Goal: Information Seeking & Learning: Learn about a topic

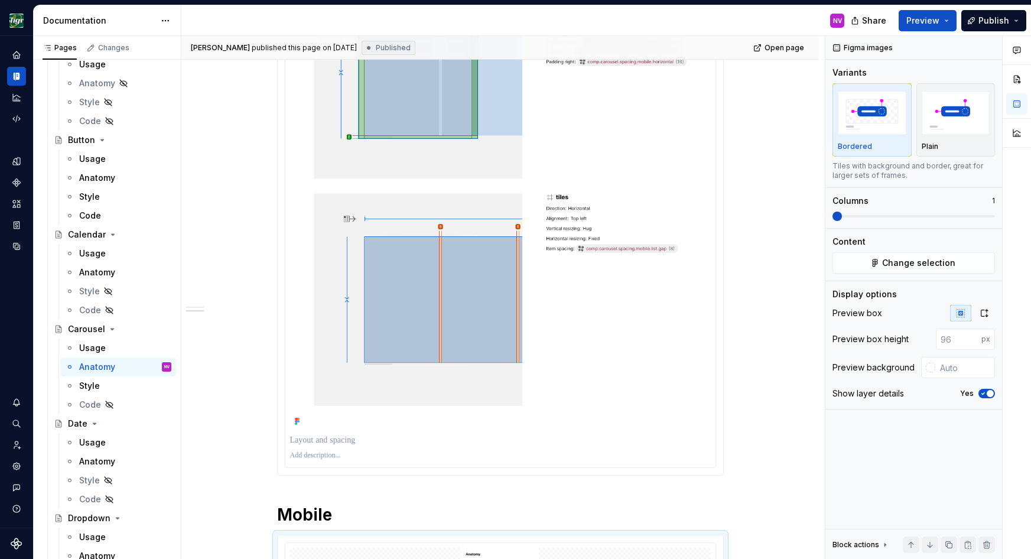
type textarea "*"
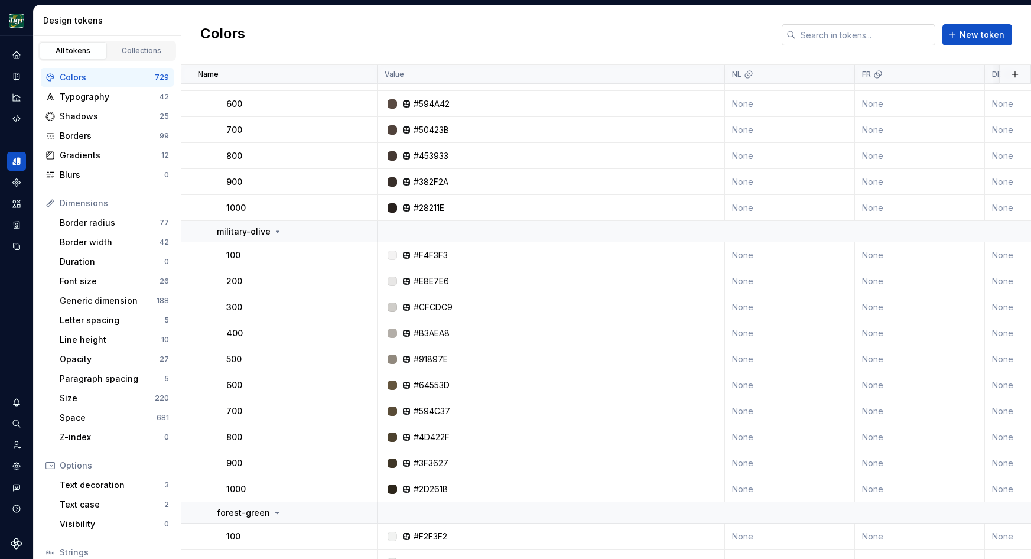
click at [818, 37] on input "text" at bounding box center [865, 34] width 139 height 21
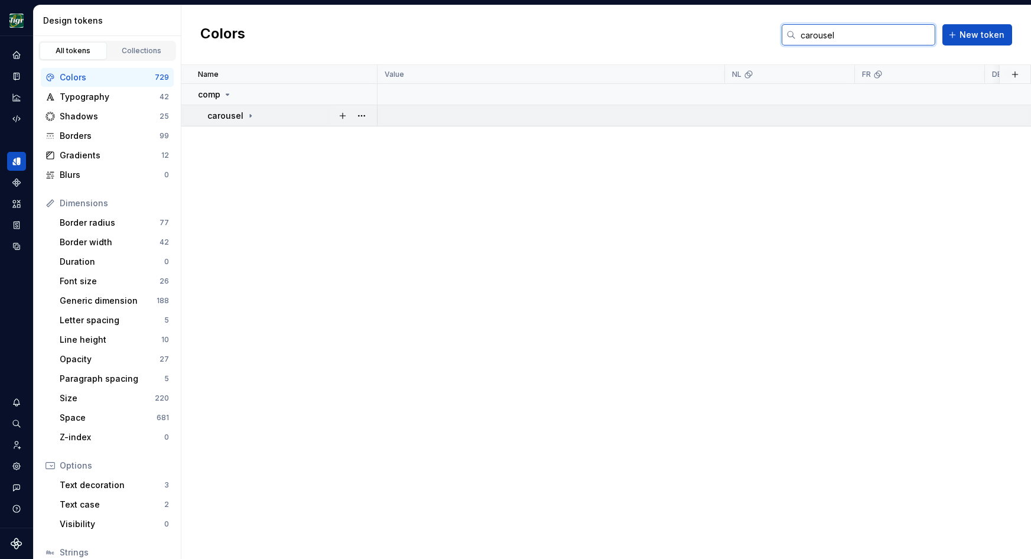
type input "carousel"
click at [253, 115] on div "carousel" at bounding box center [291, 116] width 169 height 12
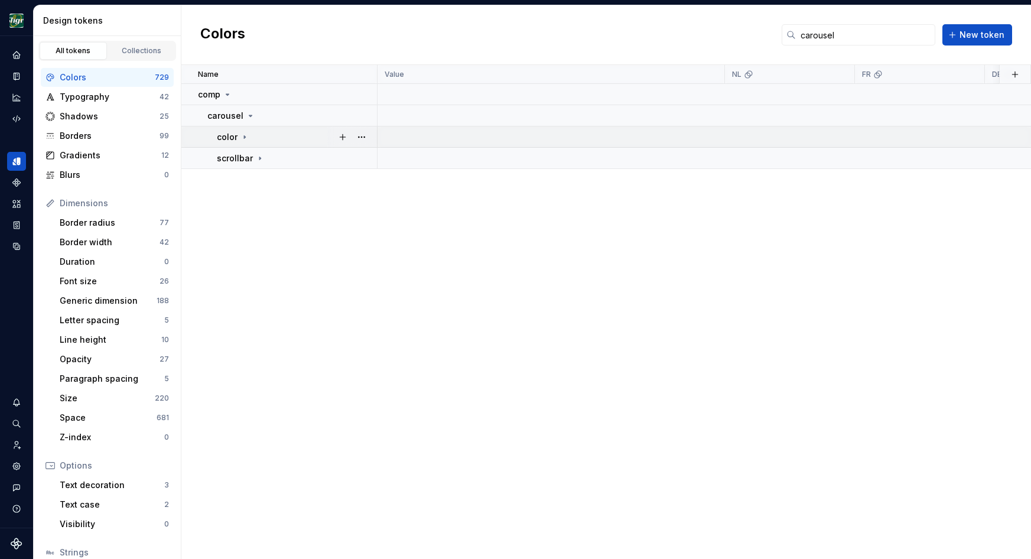
click at [246, 136] on icon at bounding box center [244, 136] width 9 height 9
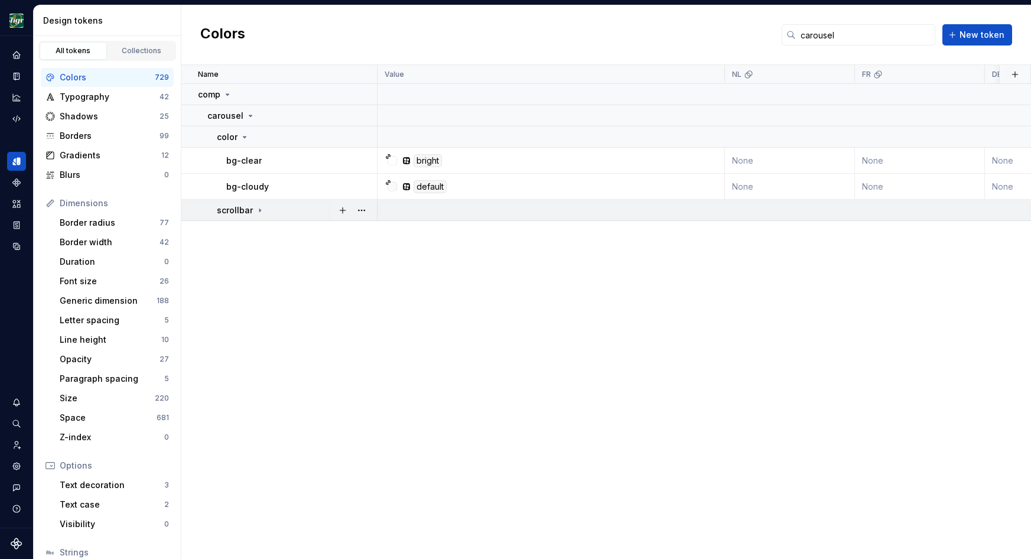
click at [259, 207] on icon at bounding box center [259, 210] width 9 height 9
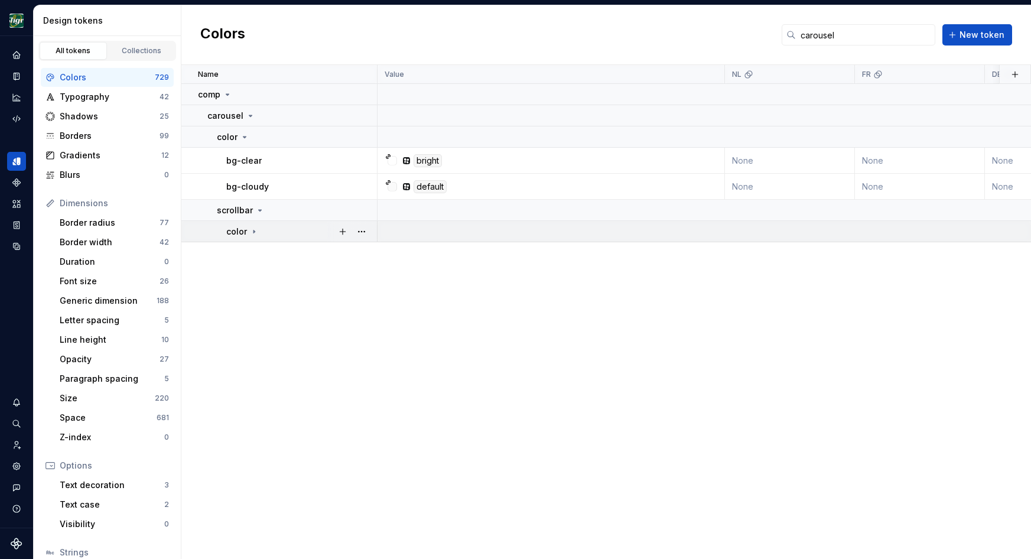
click at [252, 230] on icon at bounding box center [253, 231] width 9 height 9
click at [117, 102] on div "Typography" at bounding box center [110, 97] width 100 height 12
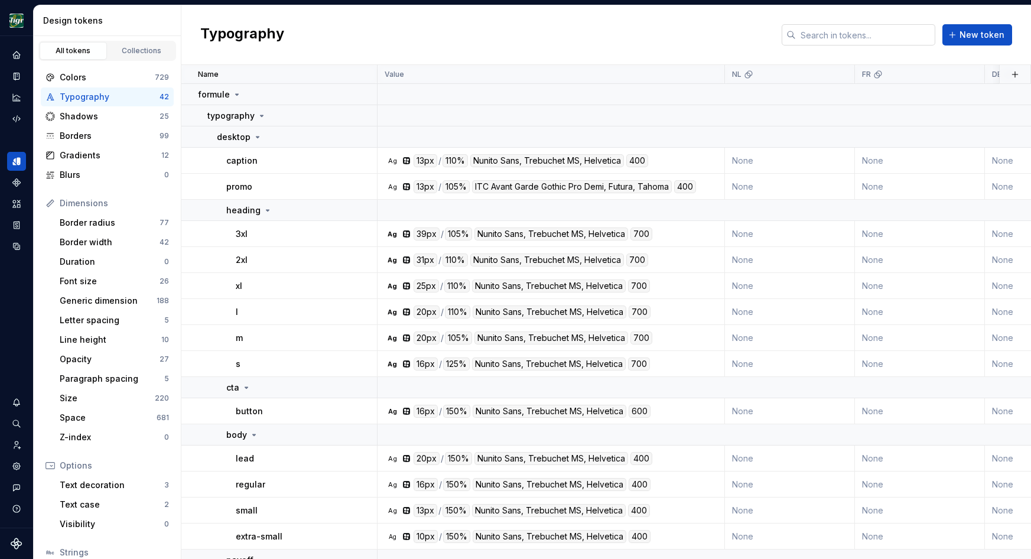
click at [837, 37] on input "text" at bounding box center [865, 34] width 139 height 21
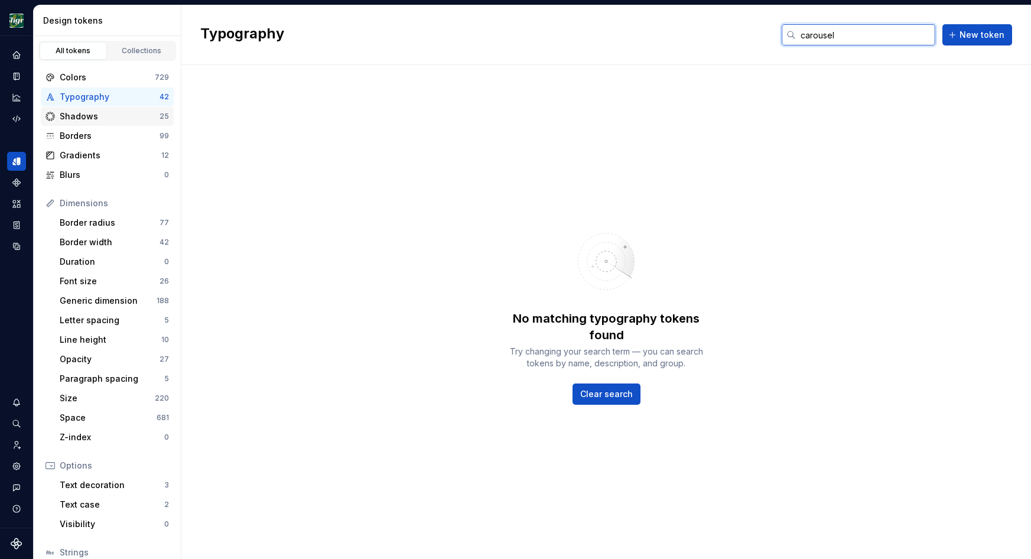
type input "carousel"
click at [64, 118] on div "Shadows" at bounding box center [110, 116] width 100 height 12
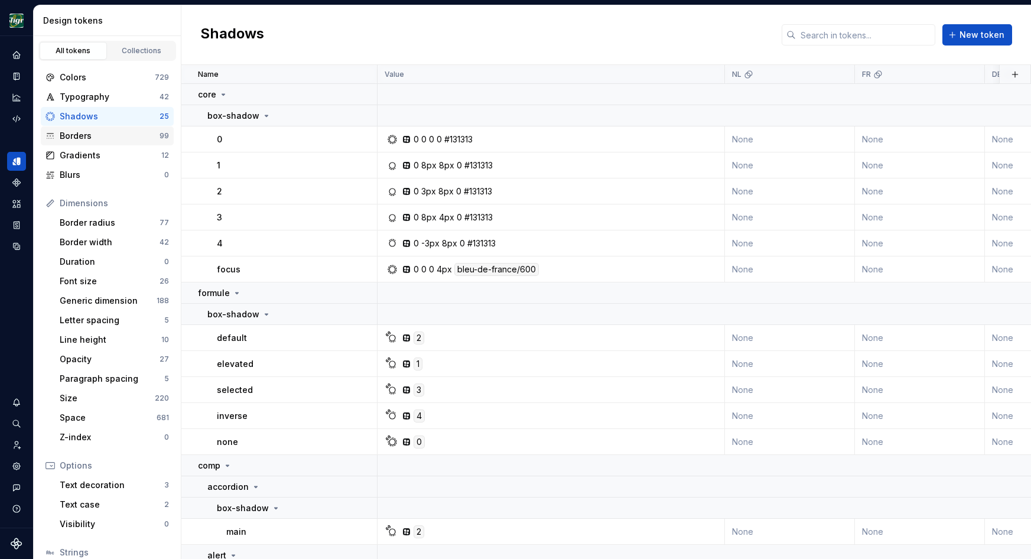
click at [69, 132] on div "Borders" at bounding box center [110, 136] width 100 height 12
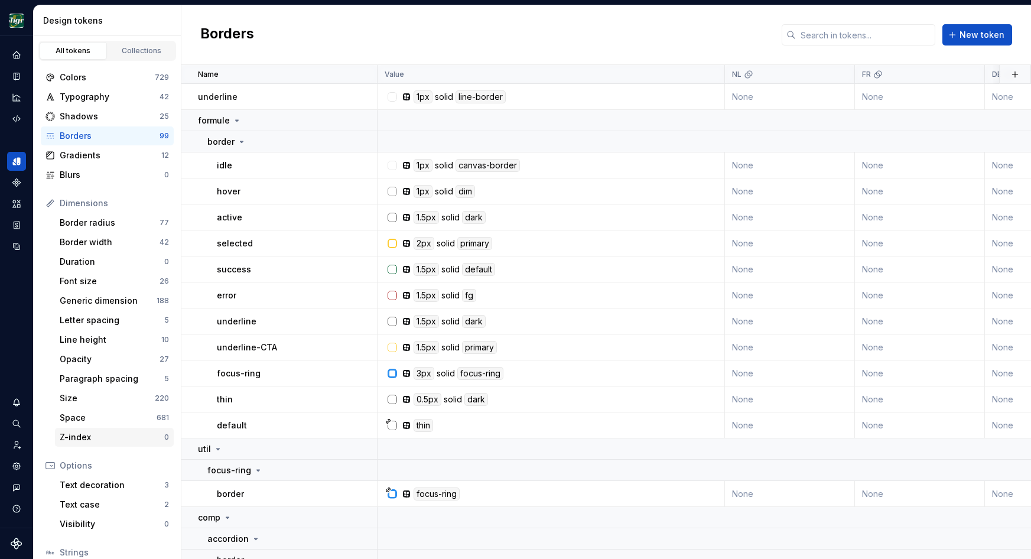
click at [84, 432] on div "Z-index" at bounding box center [112, 437] width 105 height 12
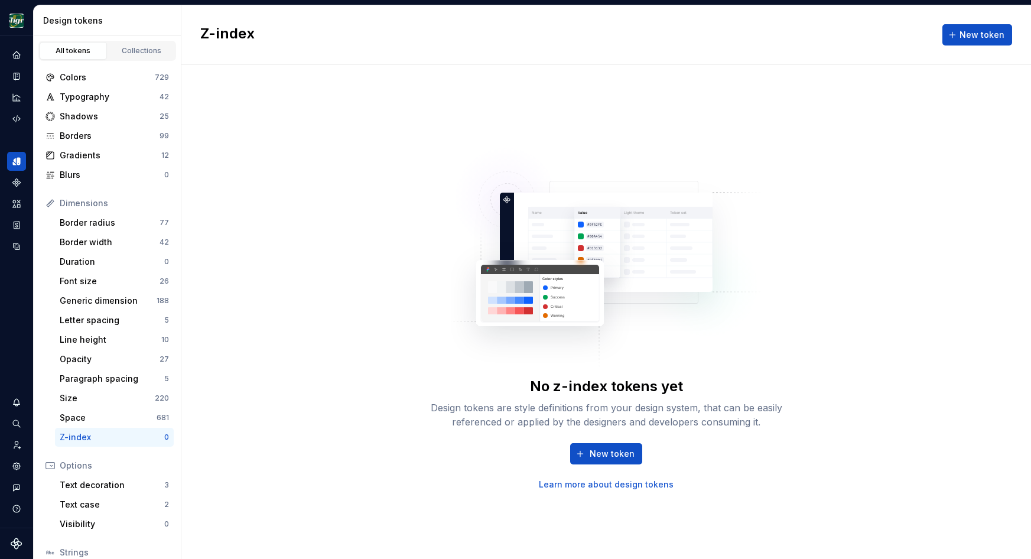
click at [79, 51] on div "All tokens" at bounding box center [73, 50] width 59 height 9
click at [18, 162] on icon "Design tokens" at bounding box center [19, 161] width 4 height 8
click at [96, 73] on div "Colors" at bounding box center [107, 77] width 95 height 12
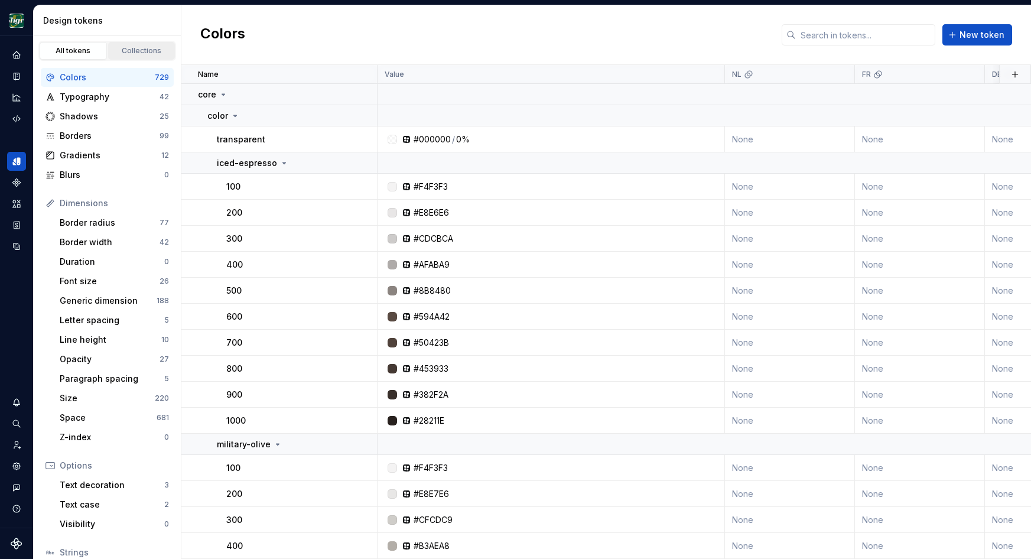
click at [136, 49] on div "Collections" at bounding box center [141, 50] width 59 height 9
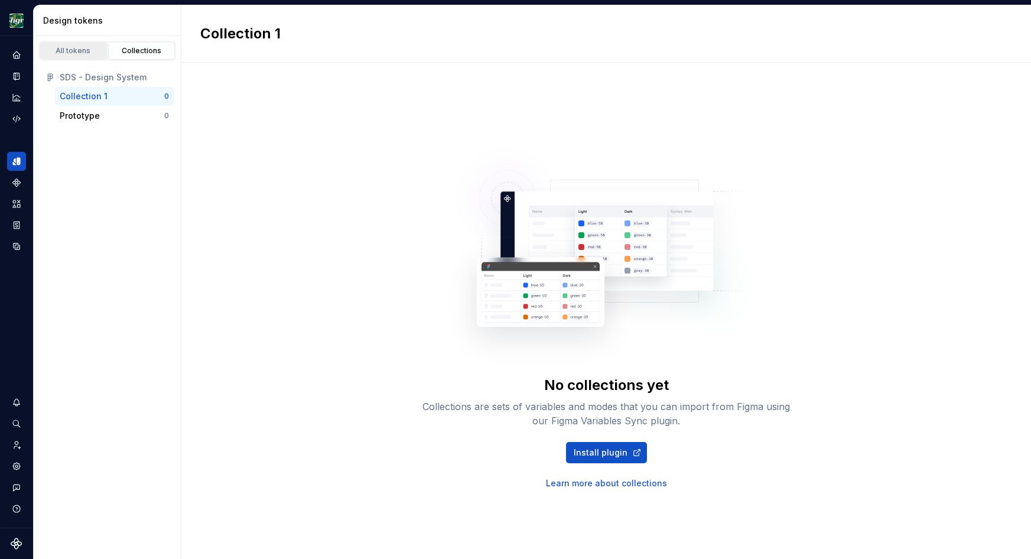
click at [76, 50] on div "All tokens" at bounding box center [73, 50] width 59 height 9
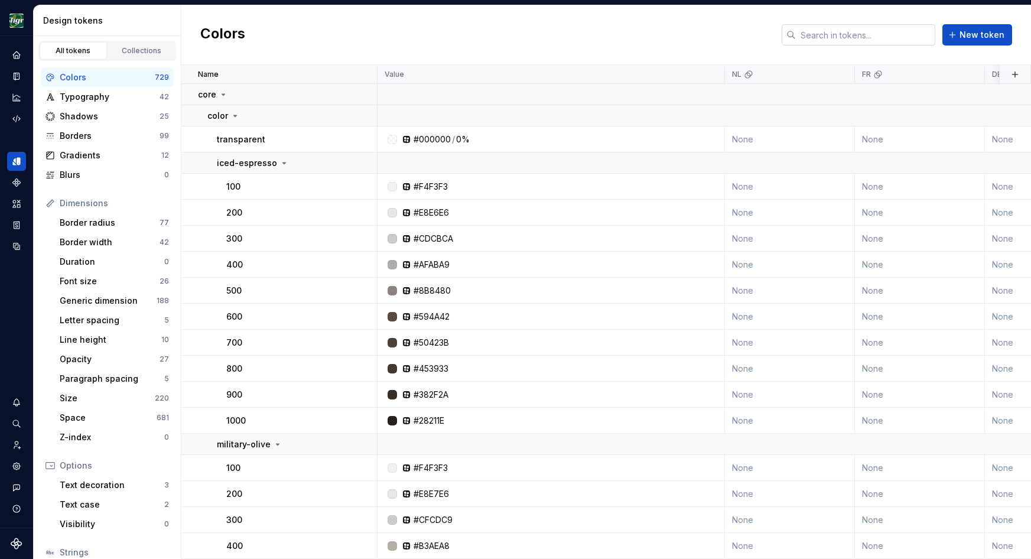
click at [843, 38] on input "text" at bounding box center [865, 34] width 139 height 21
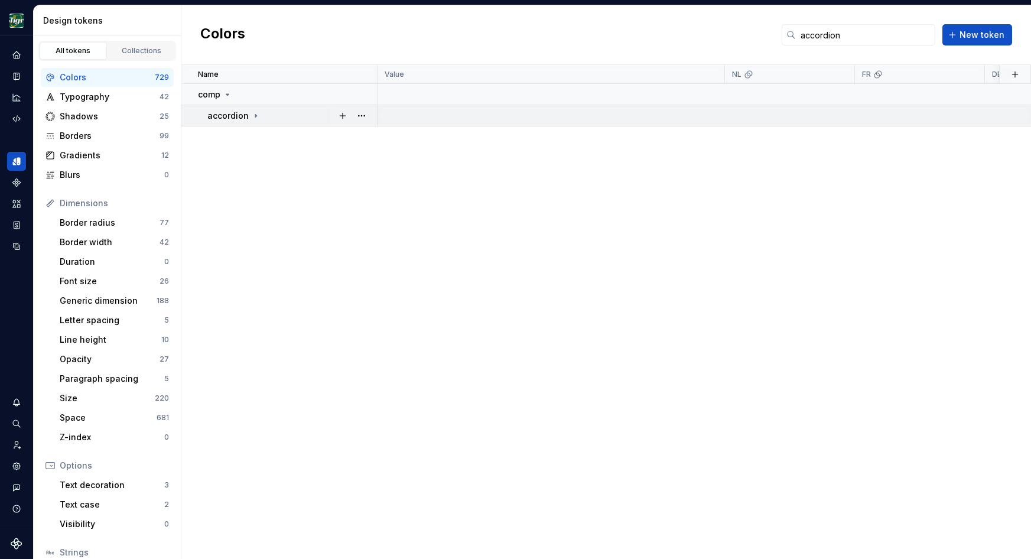
click at [253, 118] on icon at bounding box center [255, 115] width 9 height 9
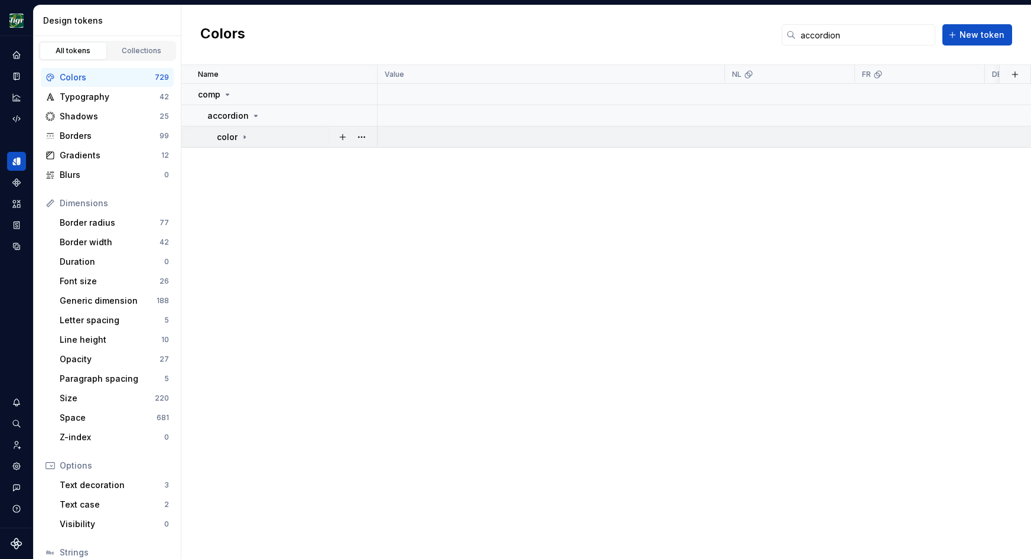
click at [242, 138] on icon at bounding box center [244, 136] width 9 height 9
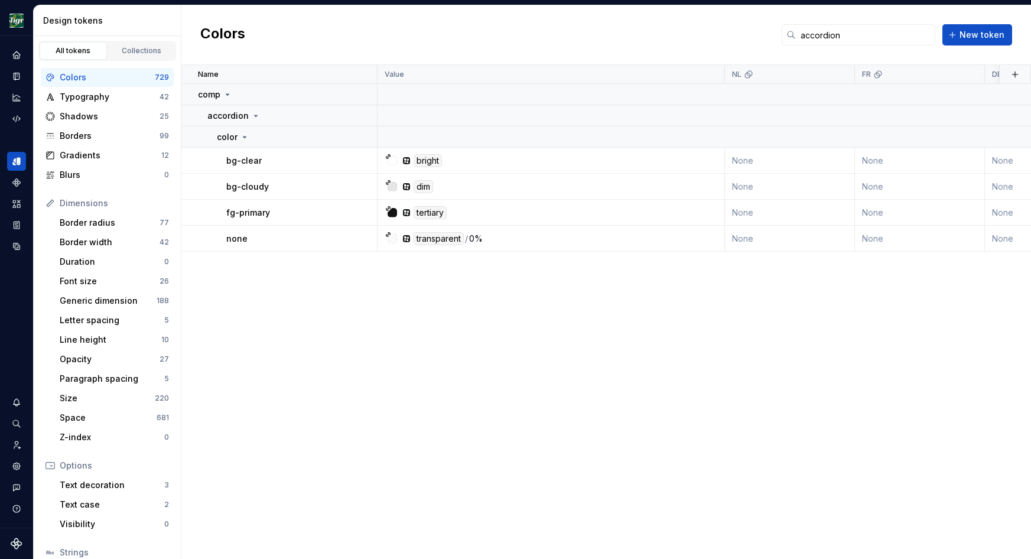
click at [251, 28] on div "Colors accordion New token" at bounding box center [606, 35] width 850 height 60
click at [268, 347] on div "Name Value NL FR DE inpage sticky Collection Token set Description Last updated…" at bounding box center [606, 312] width 850 height 494
drag, startPoint x: 850, startPoint y: 40, endPoint x: 803, endPoint y: 40, distance: 46.7
click at [803, 40] on input "accordion" at bounding box center [865, 34] width 139 height 21
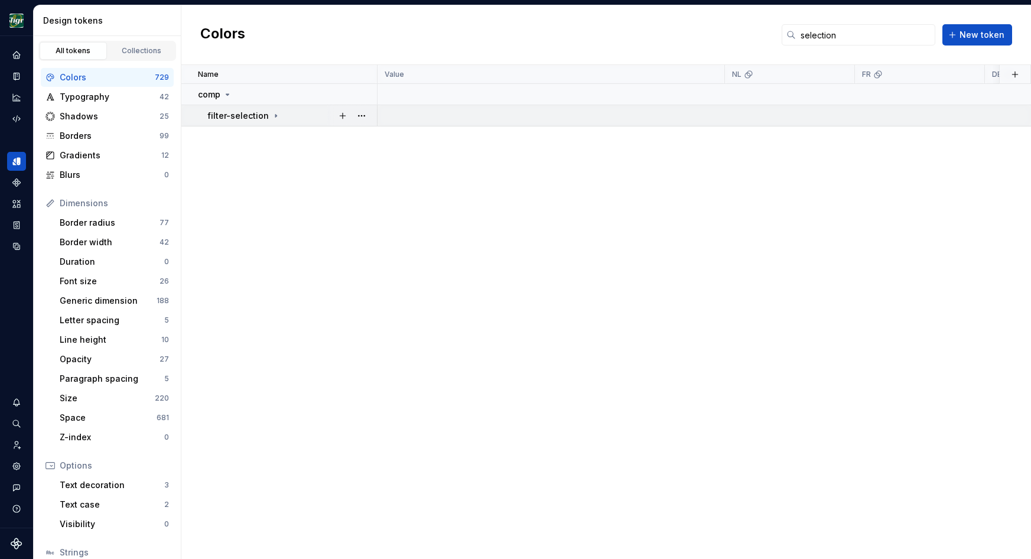
click at [272, 113] on icon at bounding box center [275, 115] width 9 height 9
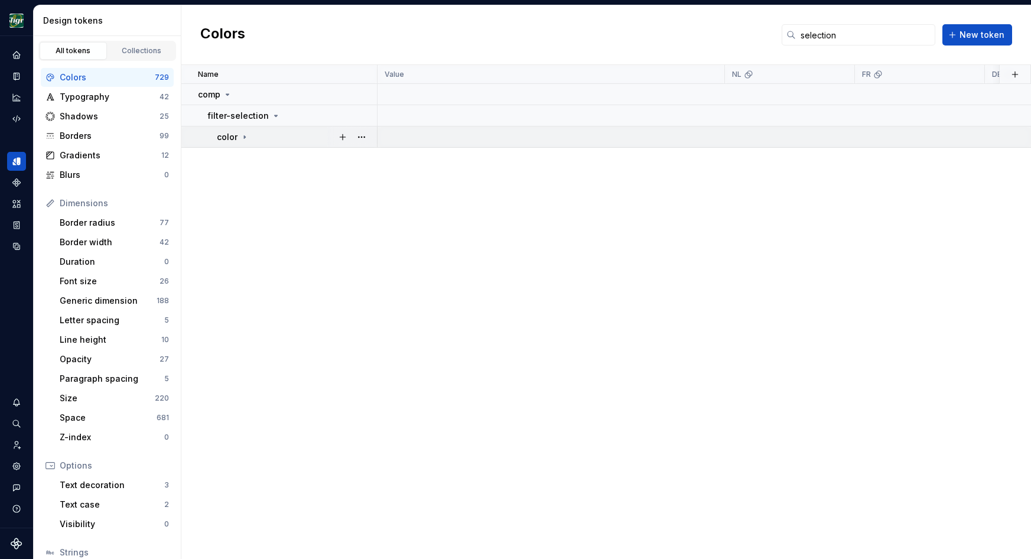
click at [249, 141] on div "color" at bounding box center [297, 137] width 160 height 12
click at [216, 304] on div "Name Value NL FR DE inpage sticky Collection Token set Description Last updated…" at bounding box center [606, 312] width 850 height 494
click at [226, 274] on div "Name Value NL FR DE inpage sticky Collection Token set Description Last updated…" at bounding box center [606, 312] width 850 height 494
drag, startPoint x: 867, startPoint y: 28, endPoint x: 794, endPoint y: 24, distance: 72.8
click at [796, 24] on input "selection" at bounding box center [865, 34] width 139 height 21
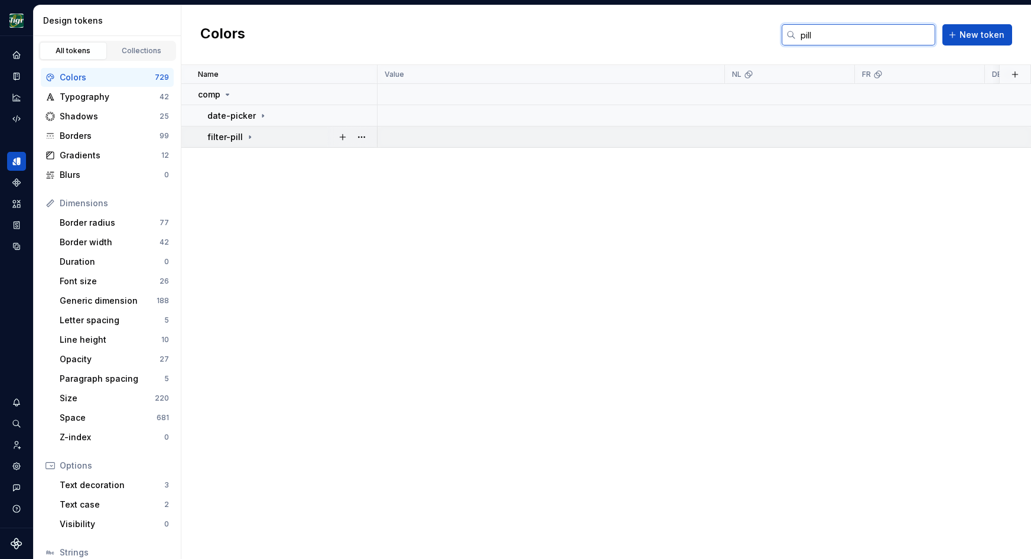
type input "pill"
click at [248, 133] on icon at bounding box center [249, 136] width 9 height 9
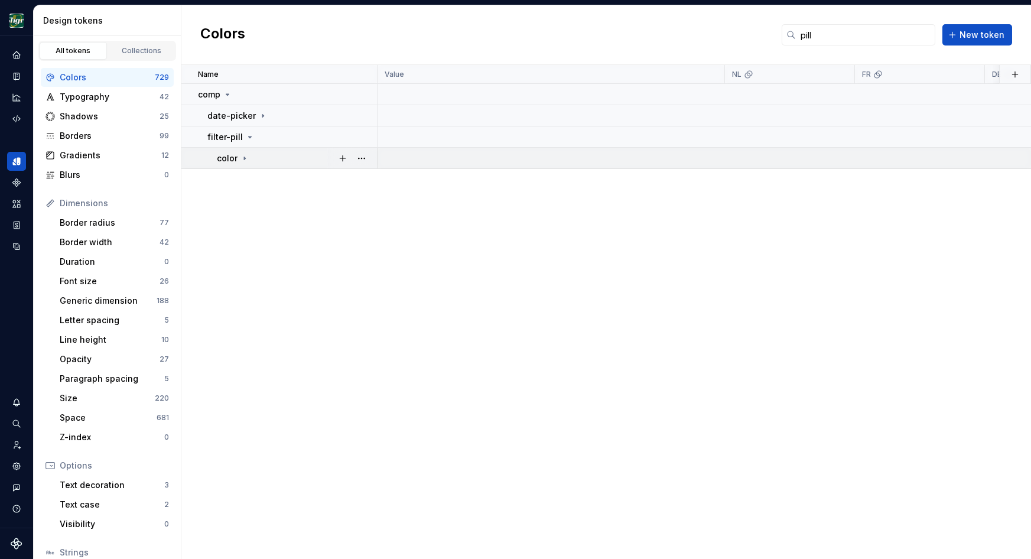
click at [246, 159] on icon at bounding box center [244, 158] width 9 height 9
click at [73, 415] on div "Space" at bounding box center [108, 418] width 97 height 12
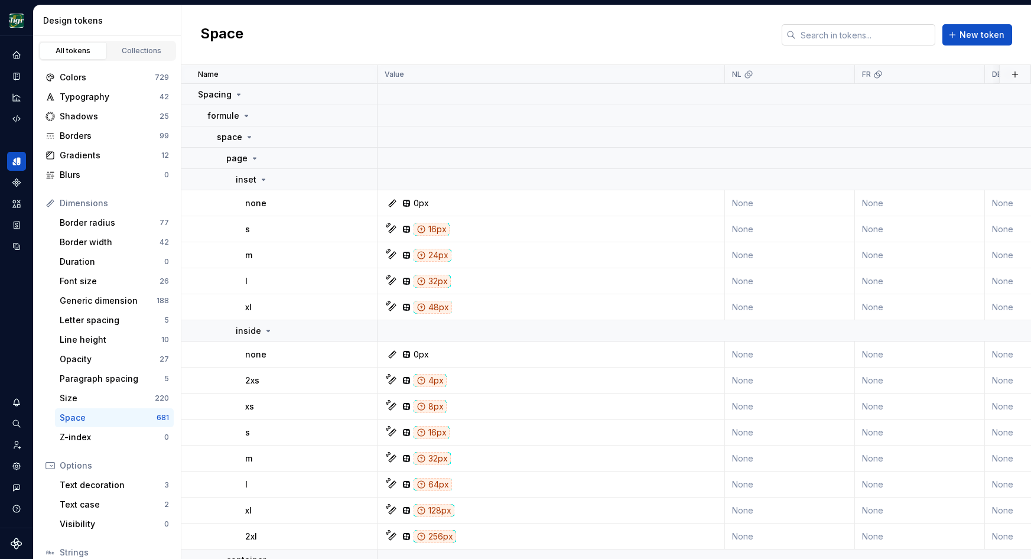
click at [851, 34] on input "text" at bounding box center [865, 34] width 139 height 21
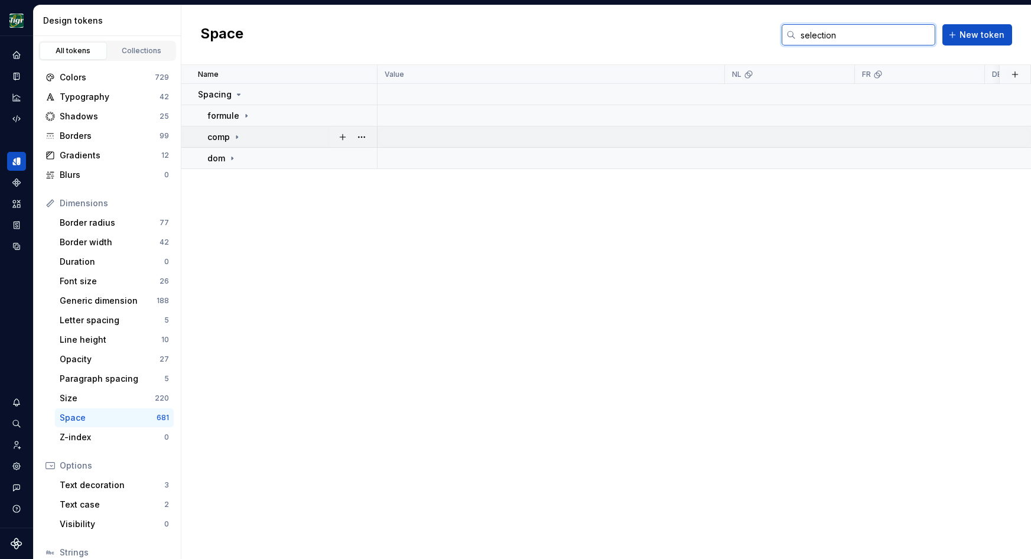
type input "selection"
click at [235, 132] on icon at bounding box center [236, 136] width 9 height 9
click at [246, 136] on p "filter-selection" at bounding box center [247, 137] width 61 height 12
click at [249, 157] on p "space" at bounding box center [238, 158] width 25 height 12
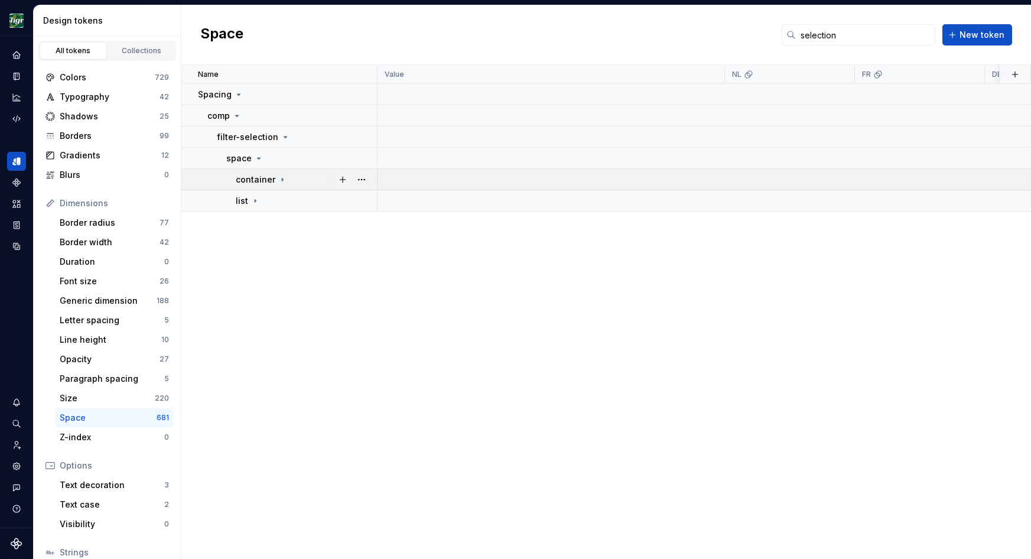
click at [252, 172] on td "container" at bounding box center [279, 179] width 196 height 21
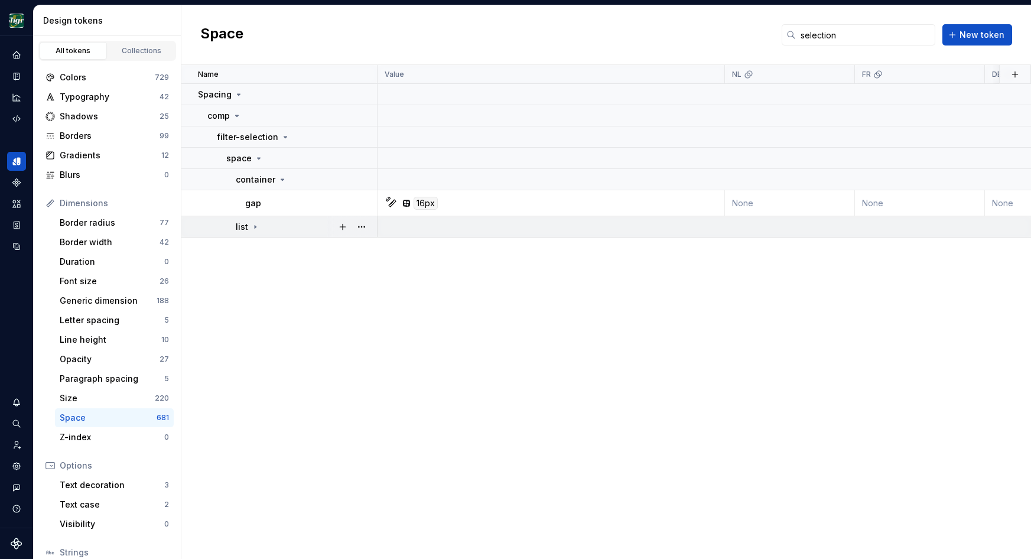
click at [251, 224] on icon at bounding box center [255, 226] width 9 height 9
click at [92, 80] on div "Colors" at bounding box center [107, 77] width 95 height 12
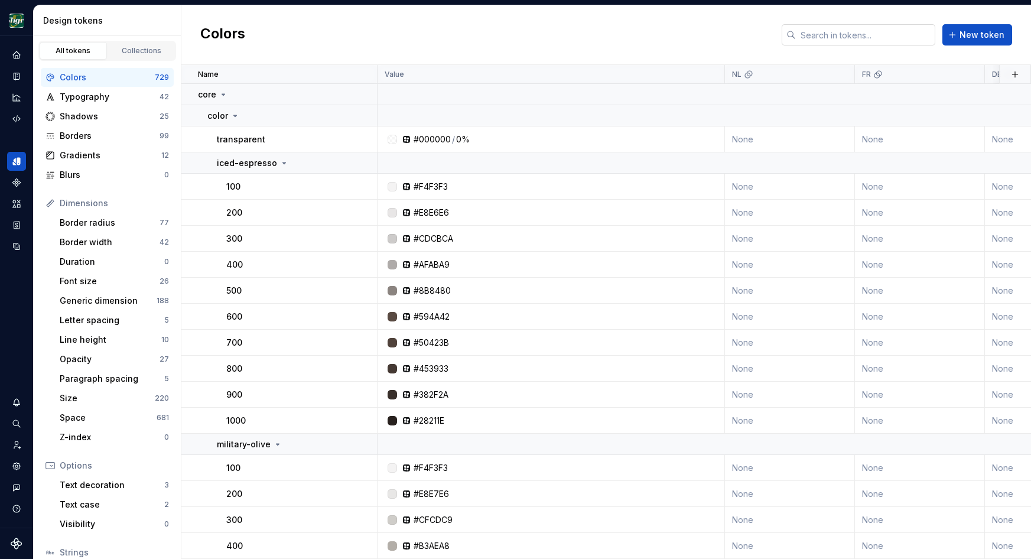
click at [825, 36] on input "text" at bounding box center [865, 34] width 139 height 21
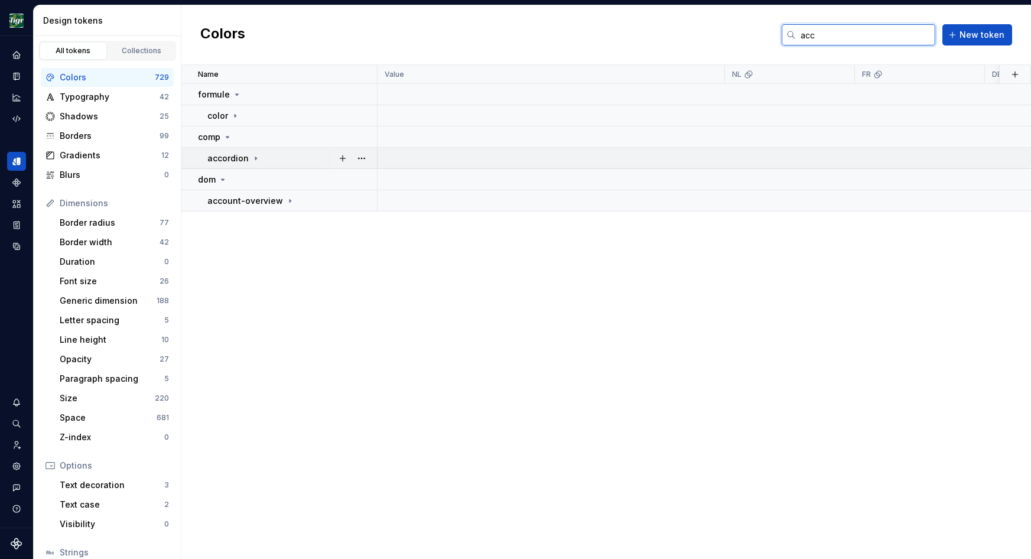
type input "acc"
click at [280, 155] on div "accordion" at bounding box center [291, 158] width 169 height 12
click at [266, 181] on div "color" at bounding box center [297, 180] width 160 height 12
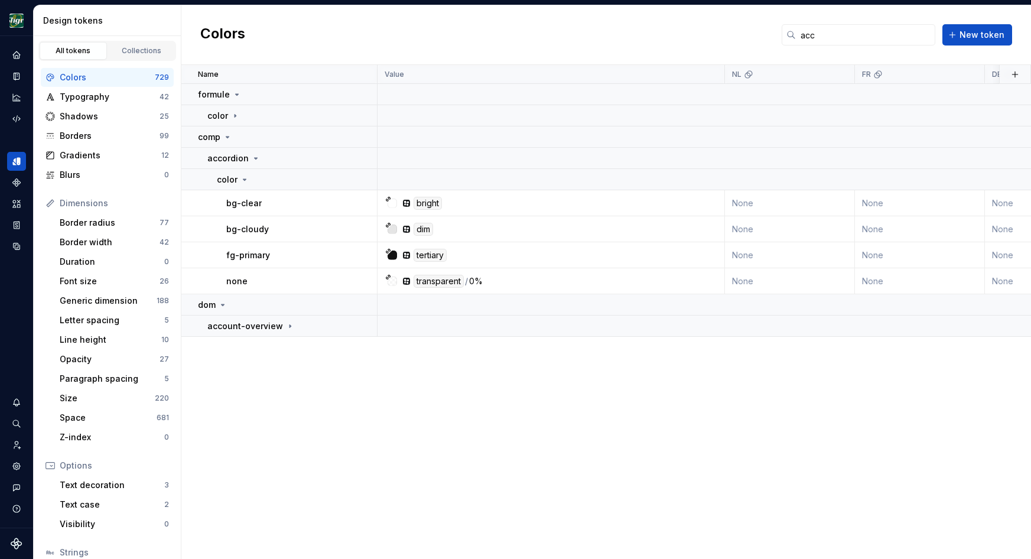
click at [535, 441] on div "Name Value NL FR DE inpage sticky Collection Token set Description Last updated…" at bounding box center [606, 312] width 850 height 494
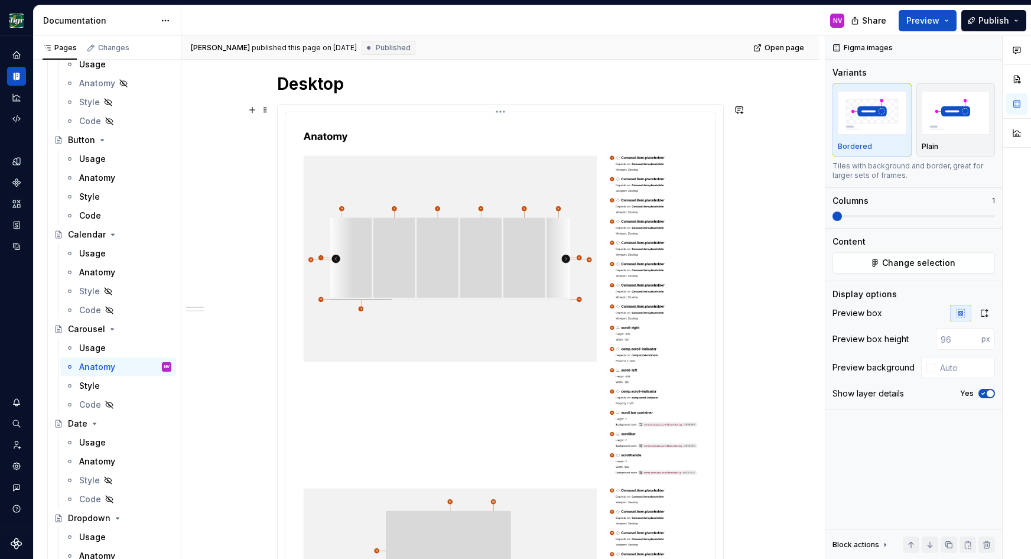
scroll to position [143, 0]
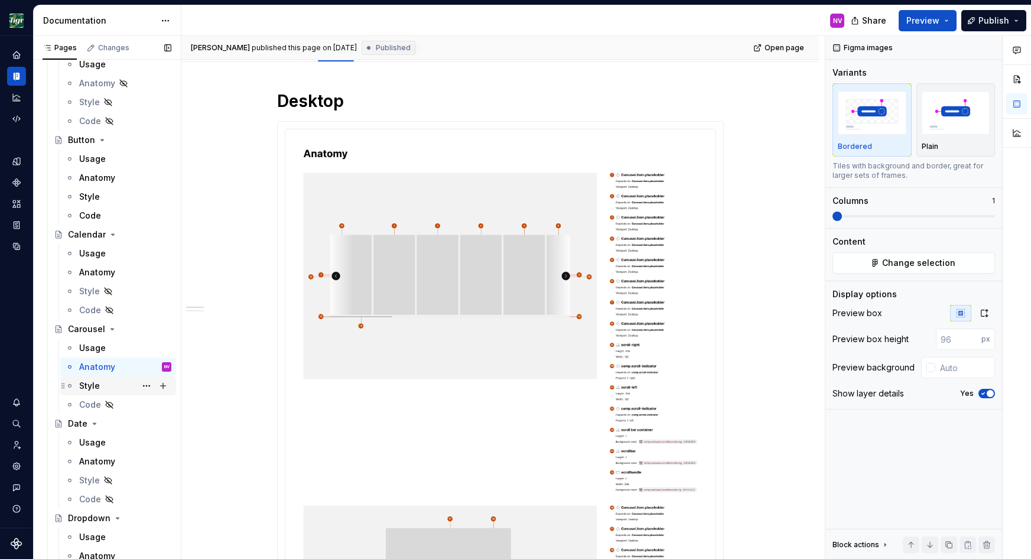
click at [105, 383] on div "Style" at bounding box center [125, 386] width 92 height 17
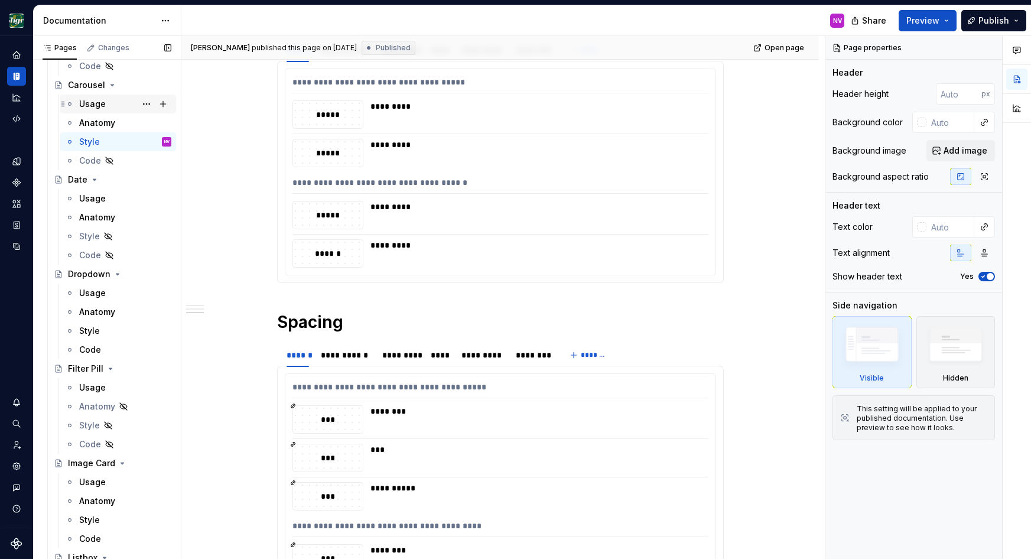
scroll to position [1276, 0]
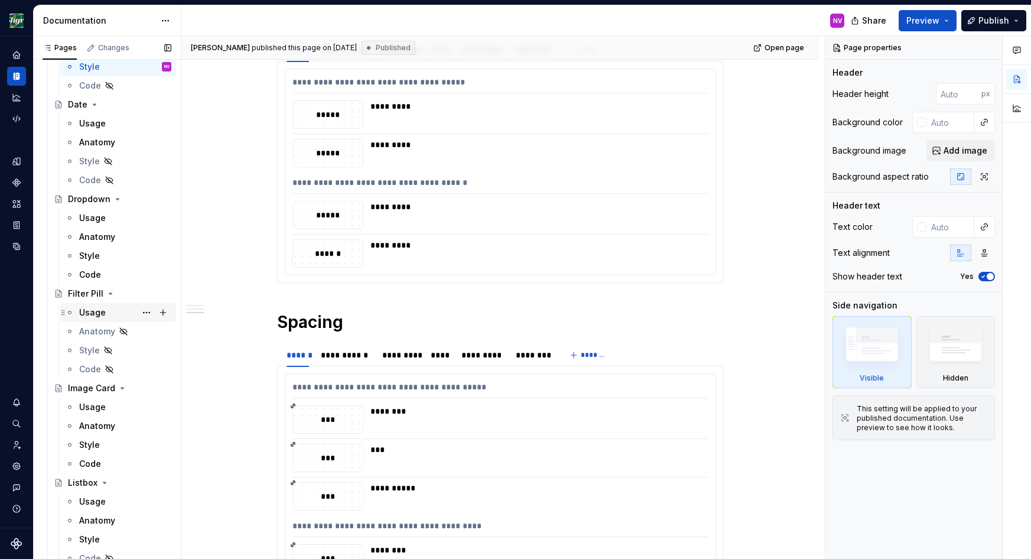
click at [99, 316] on div "Usage" at bounding box center [92, 313] width 27 height 12
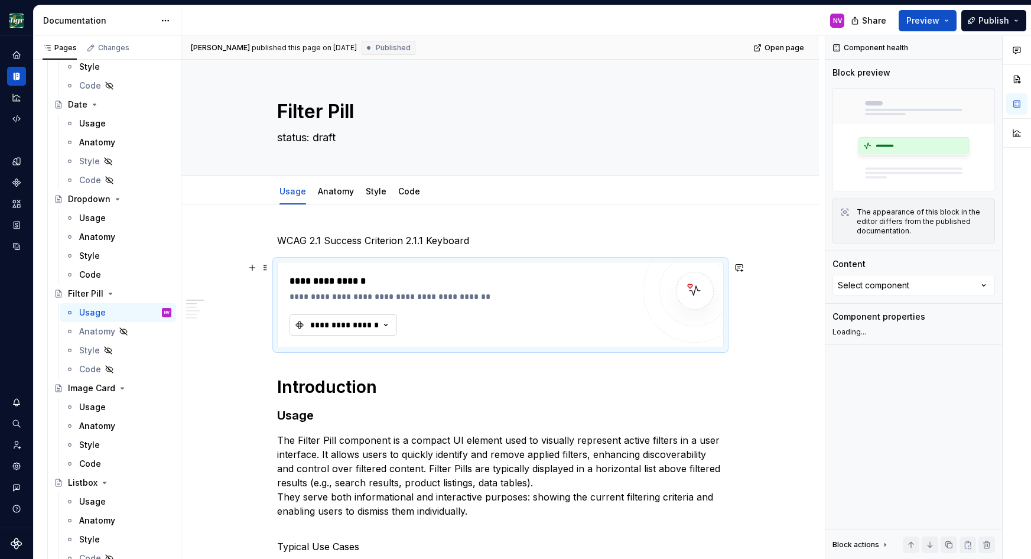
click at [378, 325] on div "**********" at bounding box center [344, 325] width 71 height 12
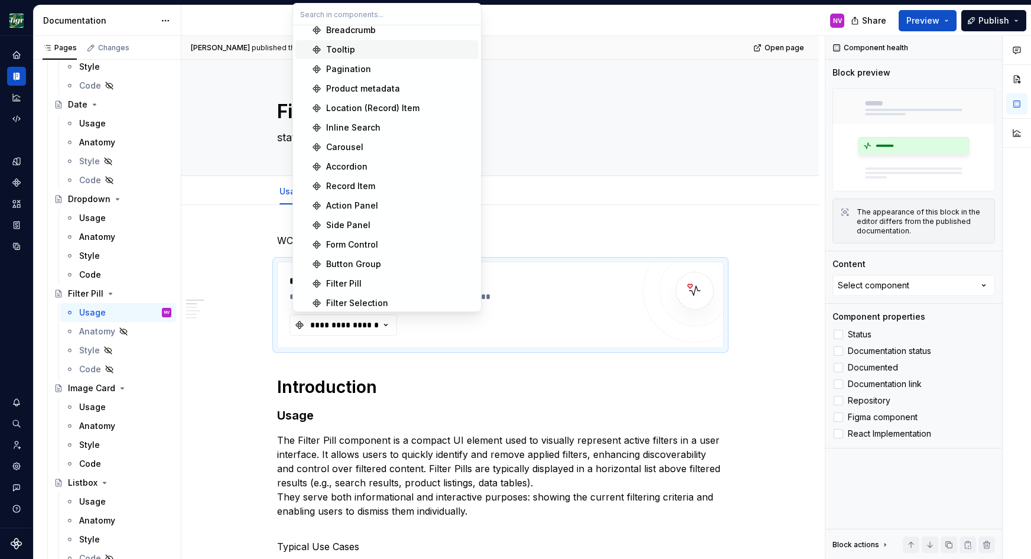
scroll to position [437, 0]
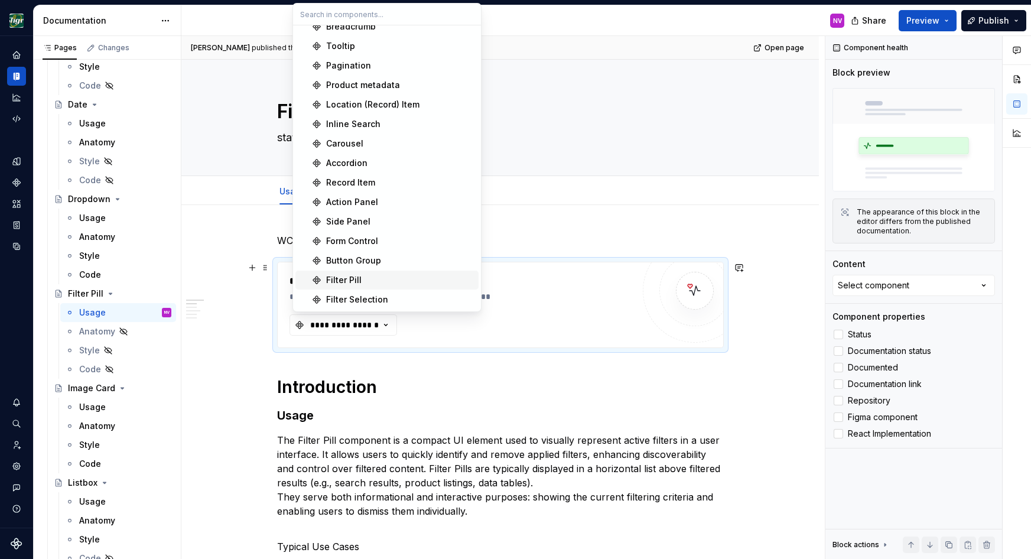
click at [337, 278] on div "Filter Pill" at bounding box center [343, 280] width 35 height 12
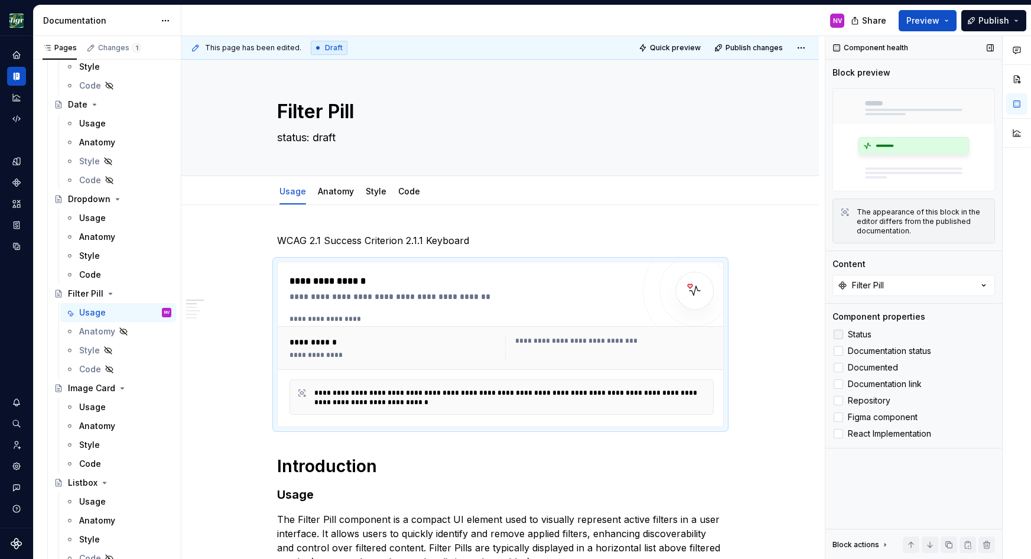
click at [860, 336] on span "Status" at bounding box center [860, 334] width 24 height 9
click at [862, 353] on span "Documentation status" at bounding box center [889, 350] width 83 height 9
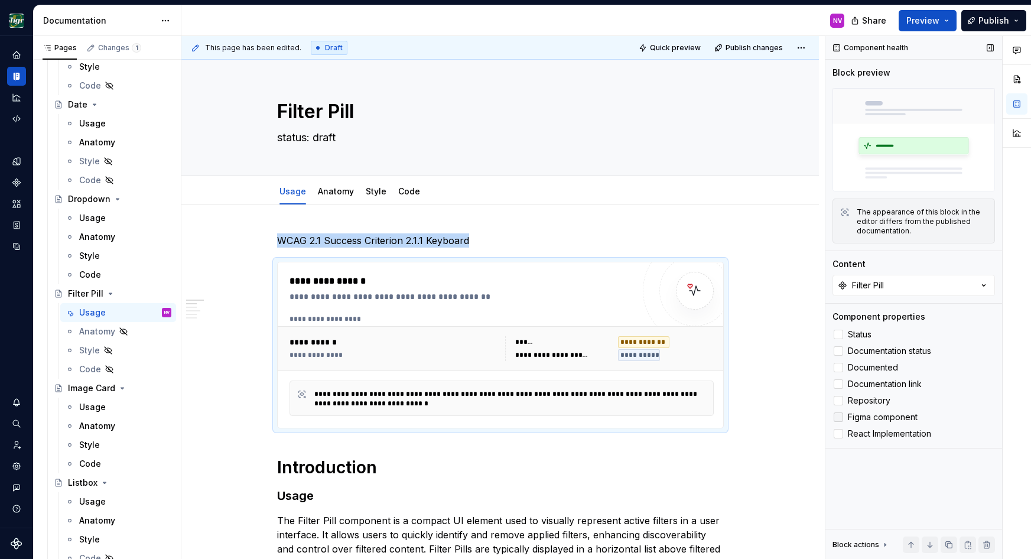
click at [861, 414] on span "Figma component" at bounding box center [883, 416] width 70 height 9
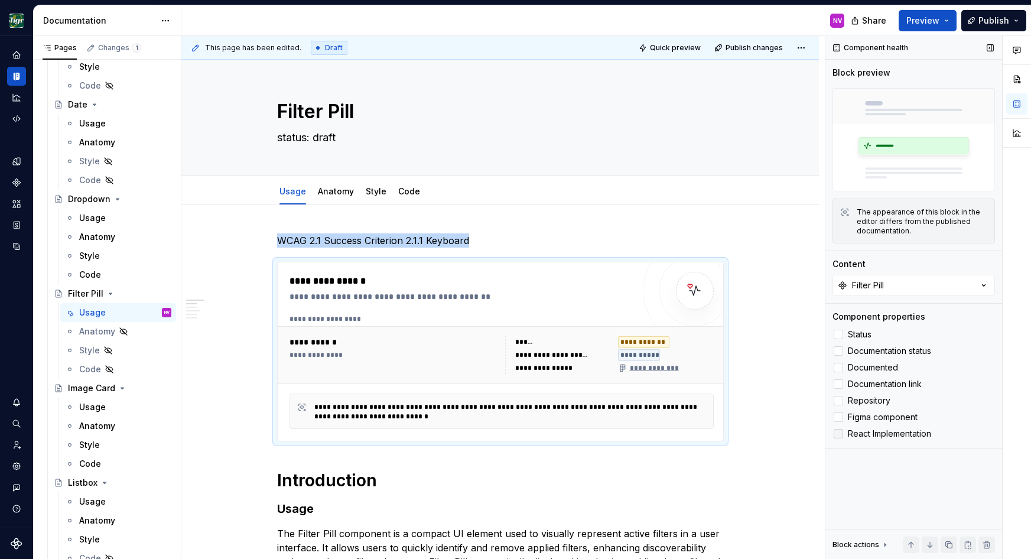
click at [862, 433] on span "React Implementation" at bounding box center [889, 433] width 83 height 9
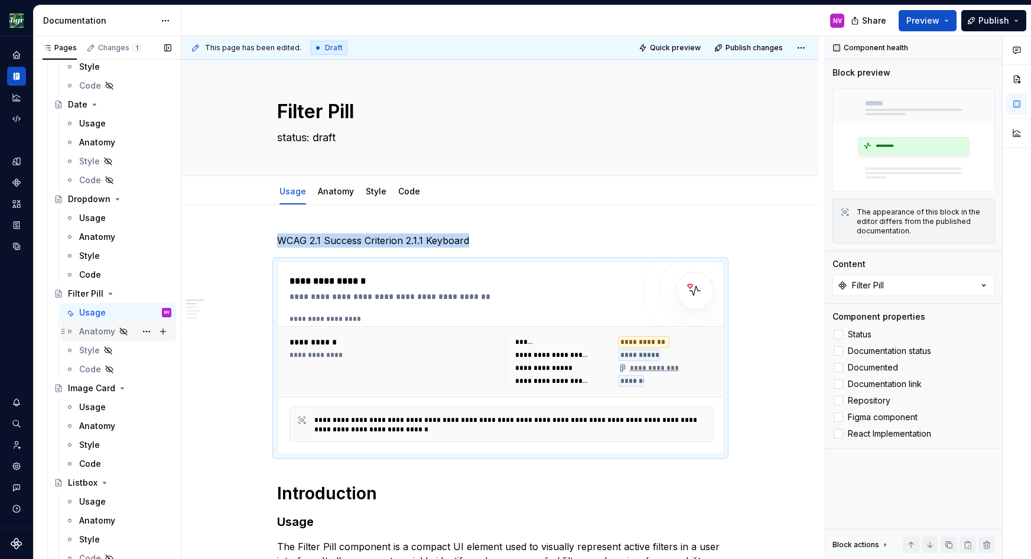
click at [84, 330] on div "Anatomy" at bounding box center [97, 332] width 36 height 12
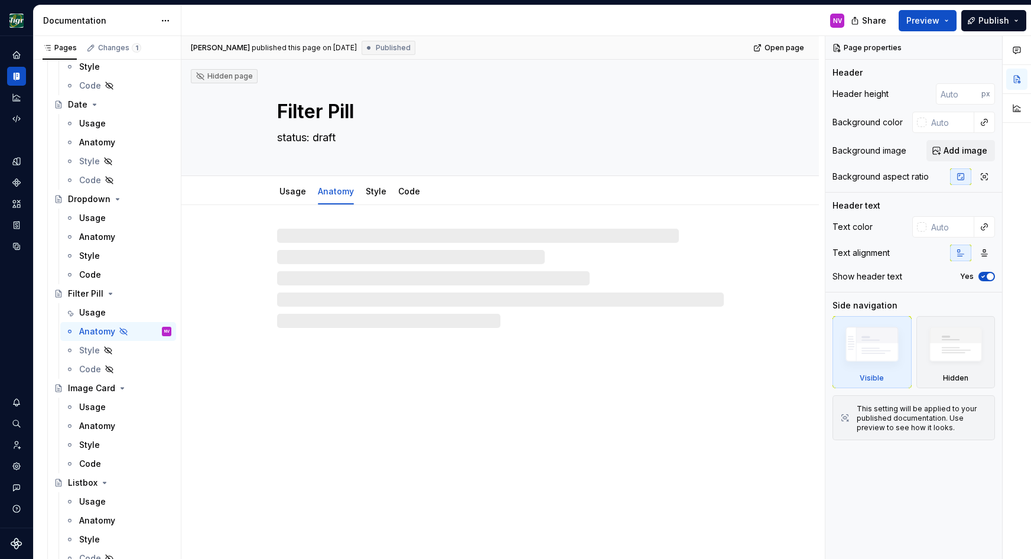
click at [86, 314] on div "Usage" at bounding box center [92, 313] width 27 height 12
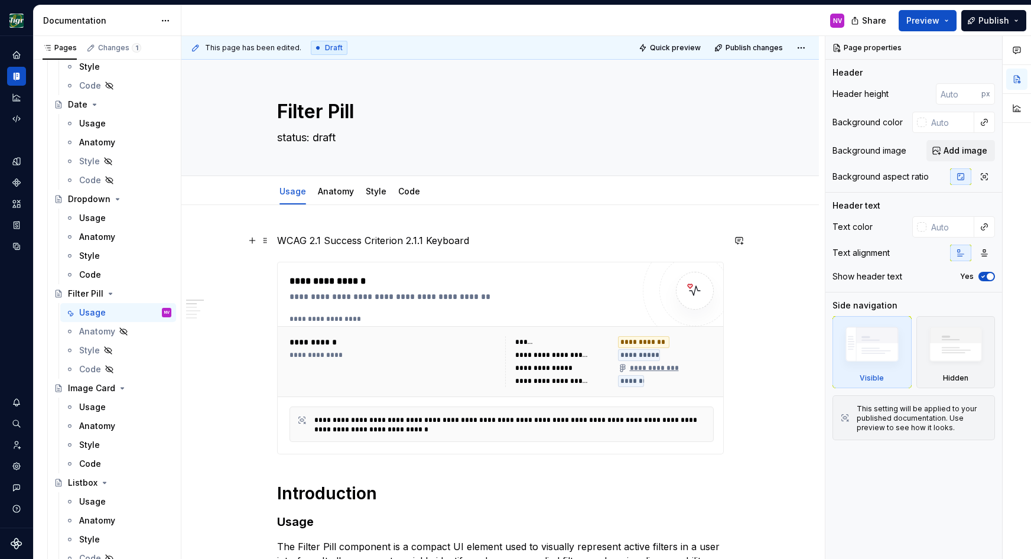
click at [423, 240] on p "WCAG 2.1 Success Criterion 2.1.1 Keyboard" at bounding box center [500, 240] width 447 height 14
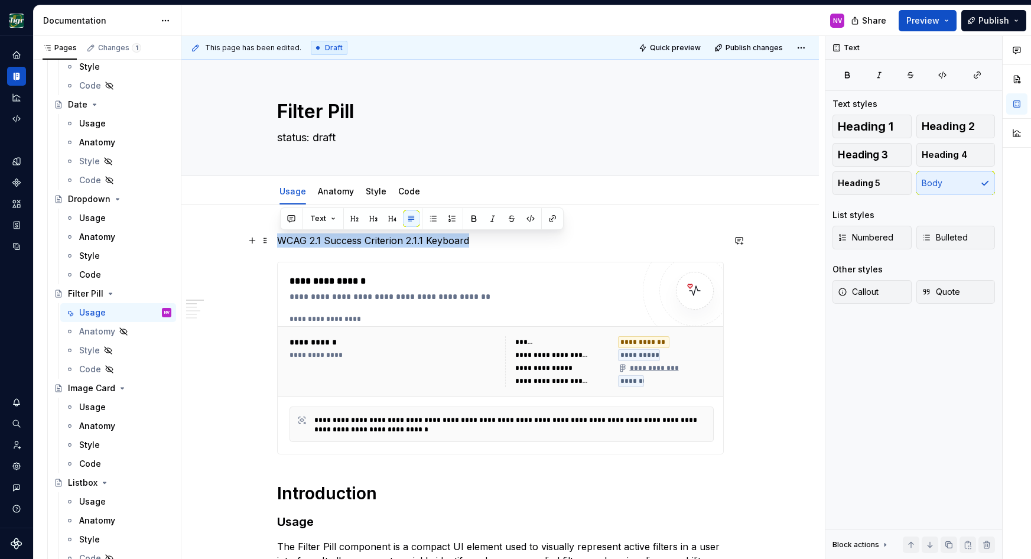
drag, startPoint x: 470, startPoint y: 241, endPoint x: 277, endPoint y: 243, distance: 193.2
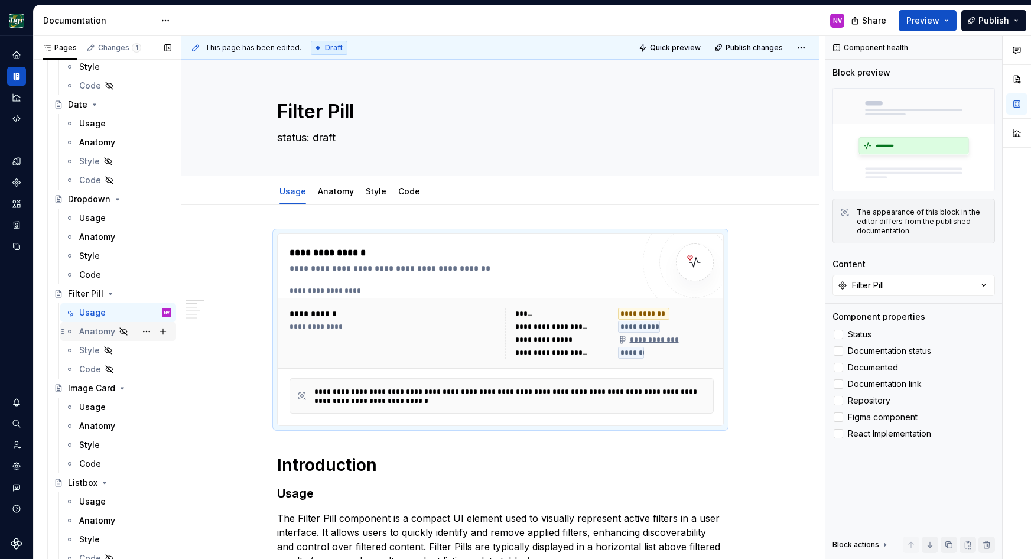
click at [103, 326] on div "Anatomy" at bounding box center [97, 332] width 36 height 12
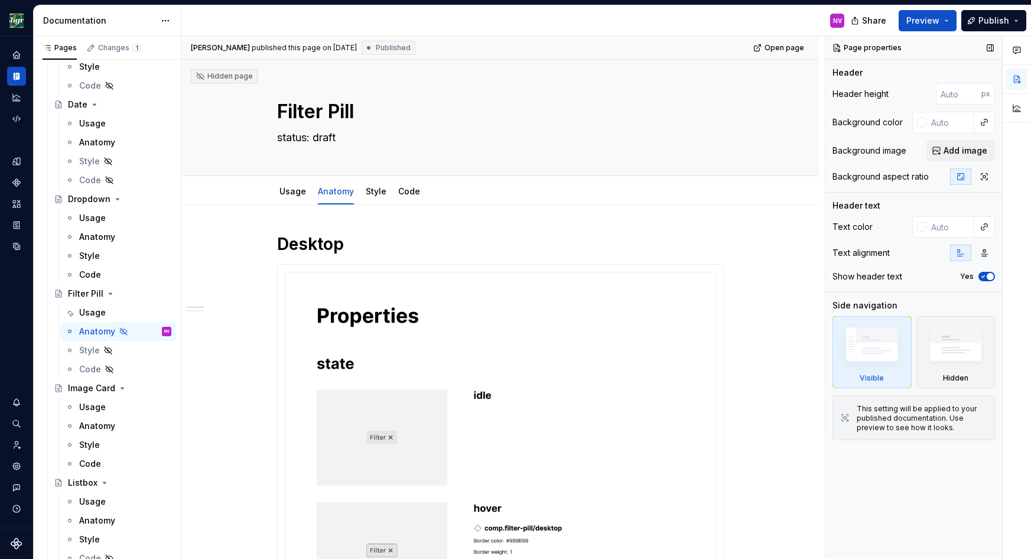
type textarea "*"
